Goal: Information Seeking & Learning: Learn about a topic

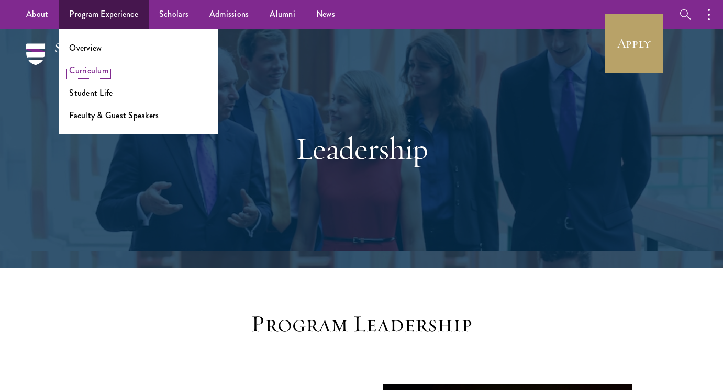
click at [85, 70] on link "Curriculum" at bounding box center [88, 70] width 39 height 12
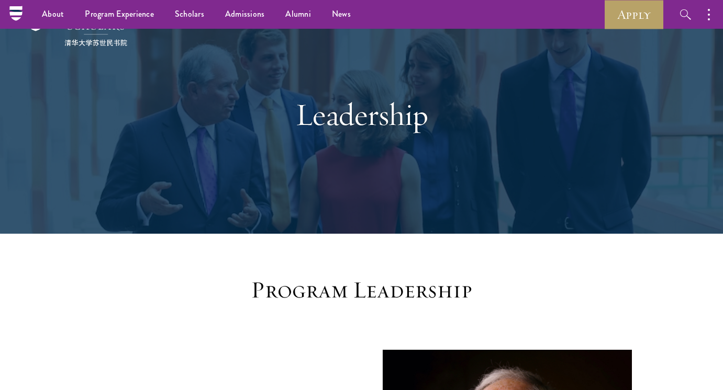
scroll to position [33, 0]
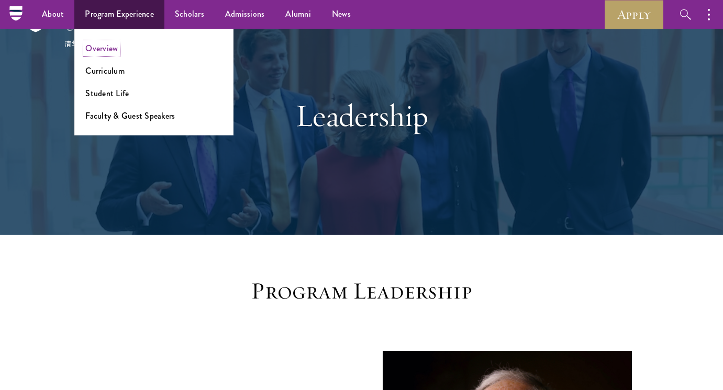
click at [108, 53] on link "Overview" at bounding box center [101, 48] width 32 height 12
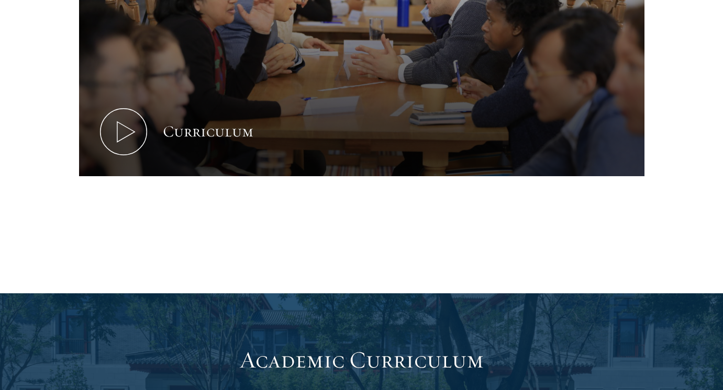
scroll to position [591, 0]
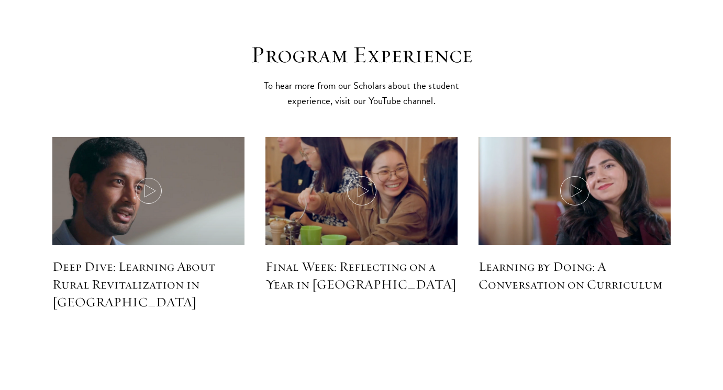
scroll to position [4504, 0]
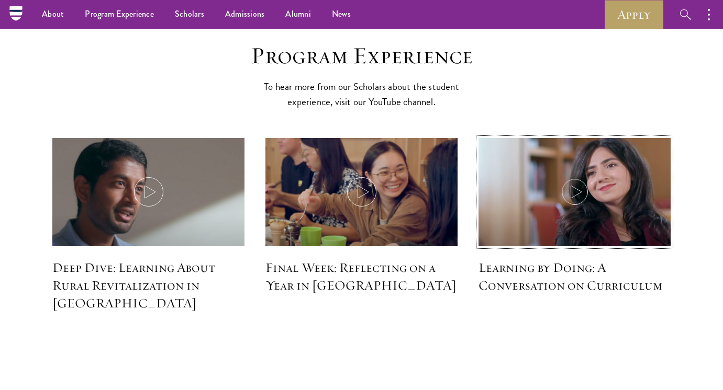
click at [569, 177] on icon at bounding box center [574, 191] width 29 height 29
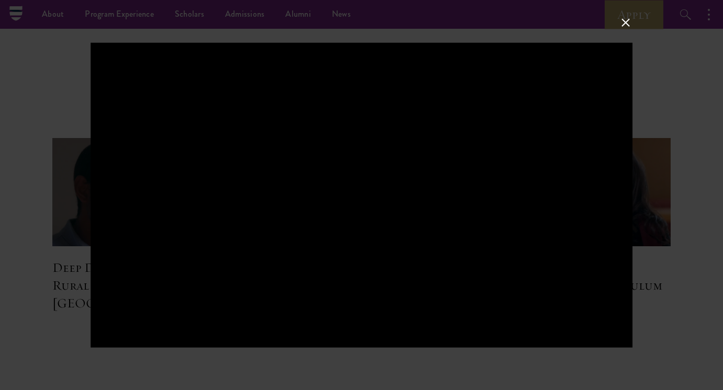
click at [624, 27] on button at bounding box center [626, 23] width 14 height 14
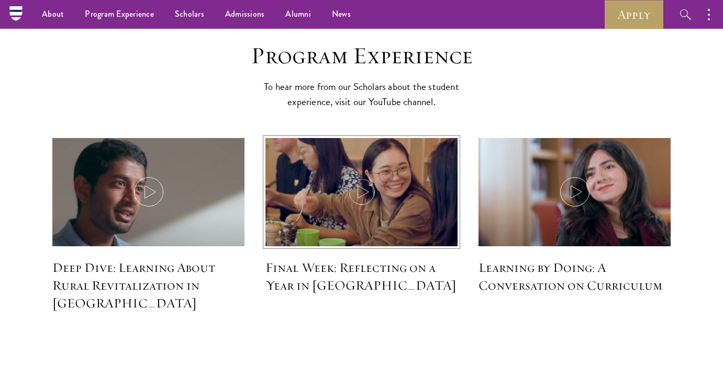
click at [398, 166] on img at bounding box center [362, 193] width 204 height 117
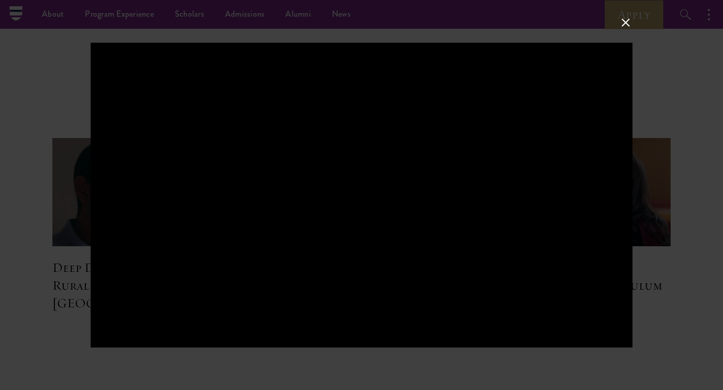
click at [625, 18] on button at bounding box center [626, 23] width 14 height 14
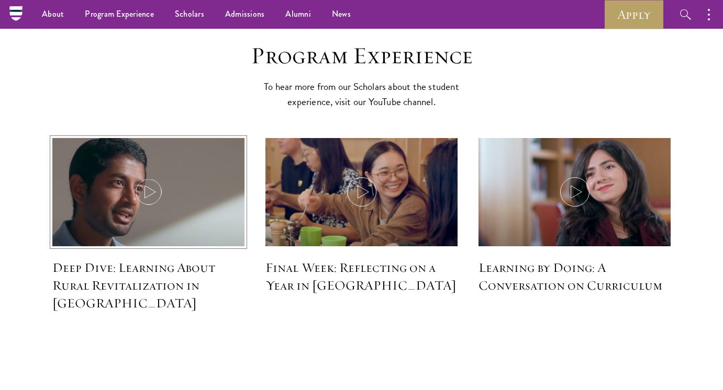
click at [165, 181] on img at bounding box center [149, 193] width 204 height 117
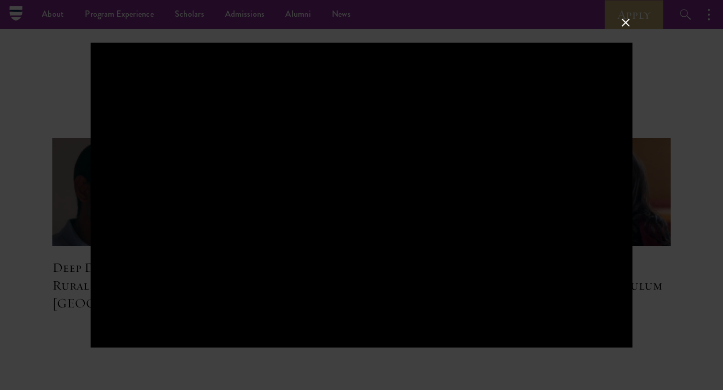
click at [624, 25] on button at bounding box center [626, 23] width 14 height 14
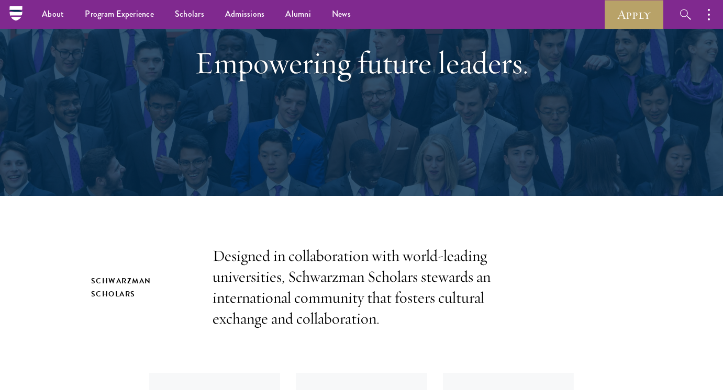
scroll to position [0, 0]
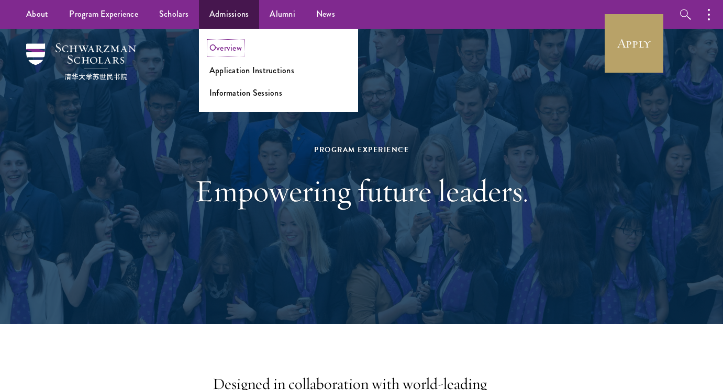
click at [229, 48] on link "Overview" at bounding box center [225, 48] width 32 height 12
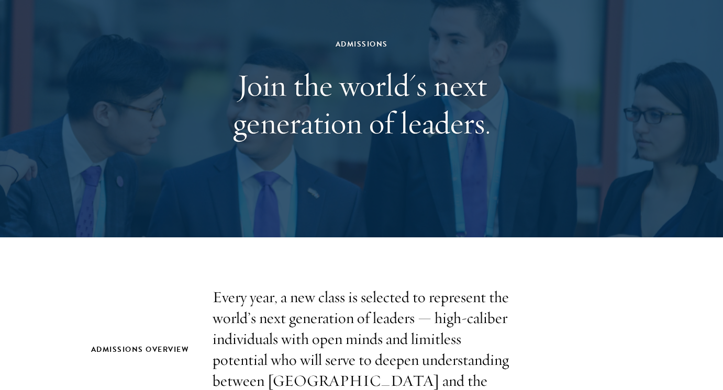
scroll to position [85, 0]
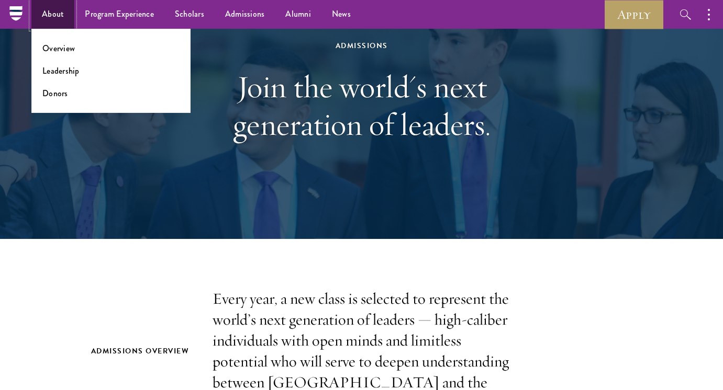
click at [53, 14] on link "About" at bounding box center [52, 14] width 43 height 29
click at [56, 49] on link "Overview" at bounding box center [58, 48] width 32 height 12
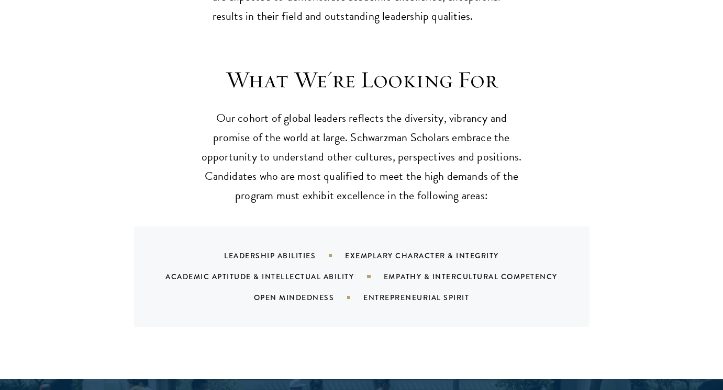
scroll to position [953, 0]
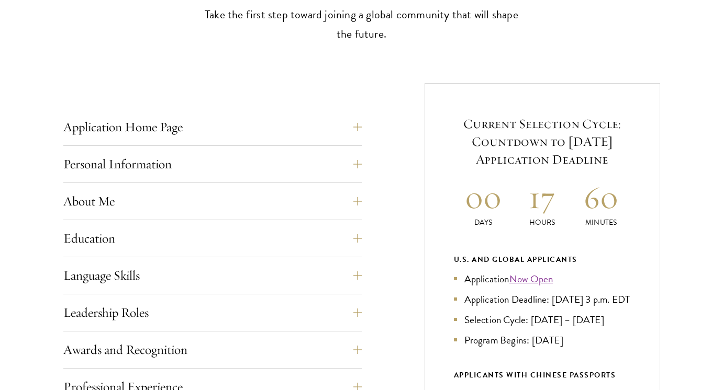
scroll to position [341, 0]
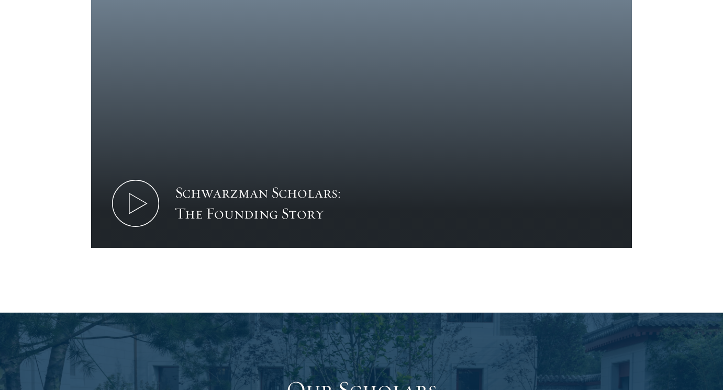
scroll to position [1474, 0]
